Goal: Information Seeking & Learning: Learn about a topic

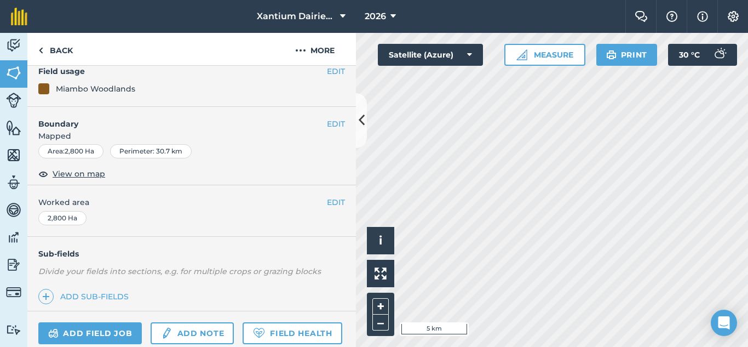
scroll to position [199, 0]
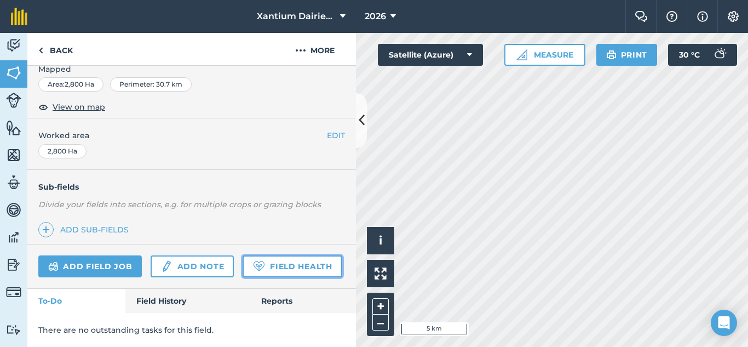
click at [243, 274] on link "Field Health" at bounding box center [292, 266] width 99 height 22
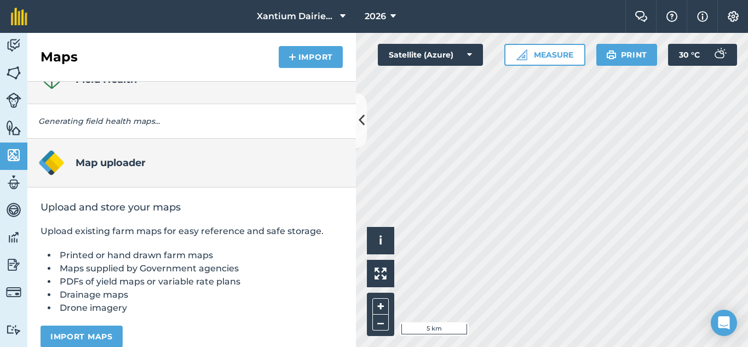
scroll to position [40, 0]
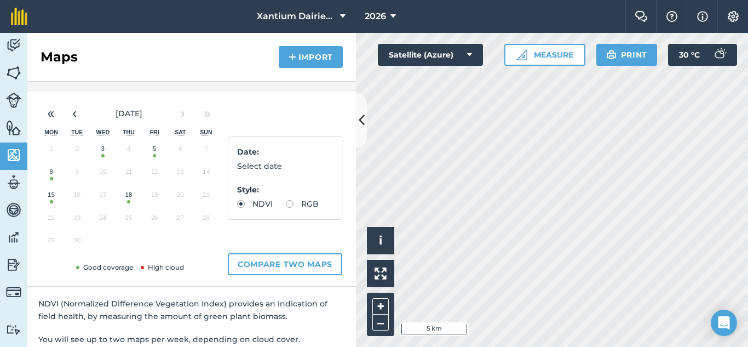
click at [132, 199] on button "18" at bounding box center [129, 197] width 26 height 23
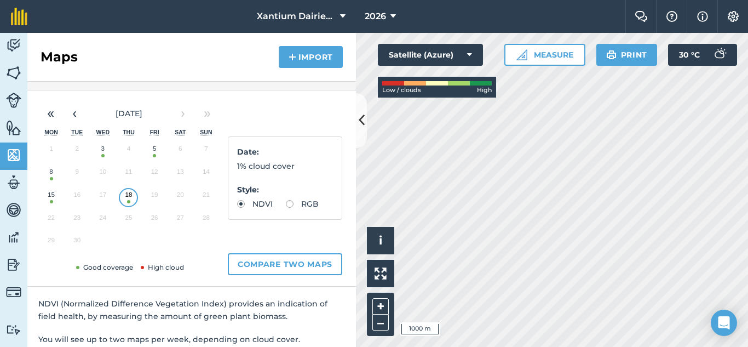
click at [286, 208] on label "RGB" at bounding box center [302, 204] width 33 height 8
radio input "true"
